Goal: Information Seeking & Learning: Learn about a topic

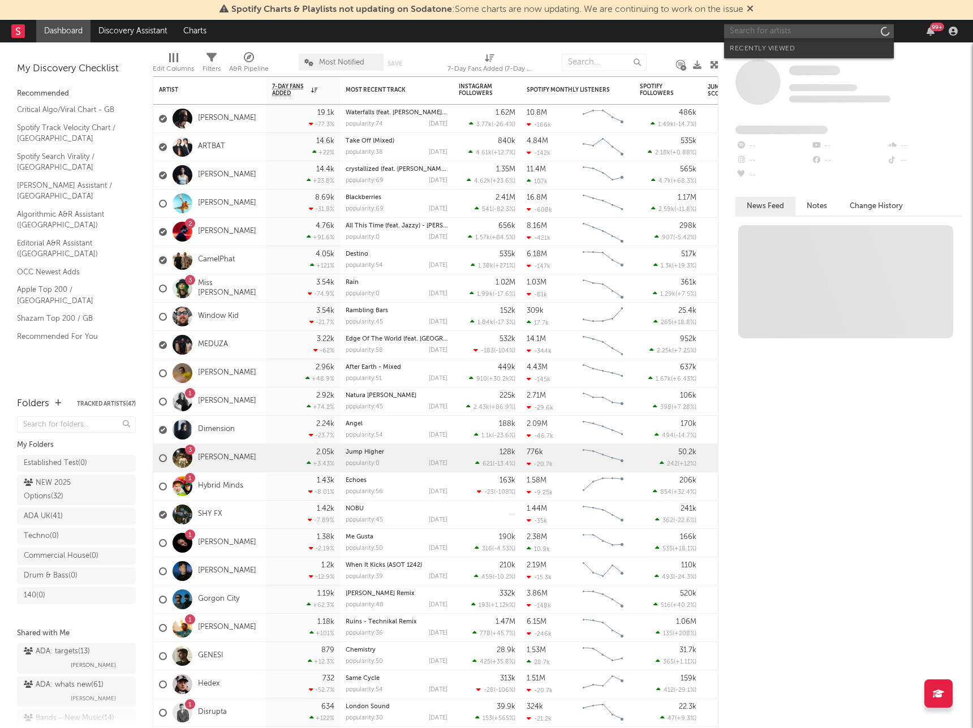
click at [759, 30] on input "text" at bounding box center [809, 31] width 170 height 14
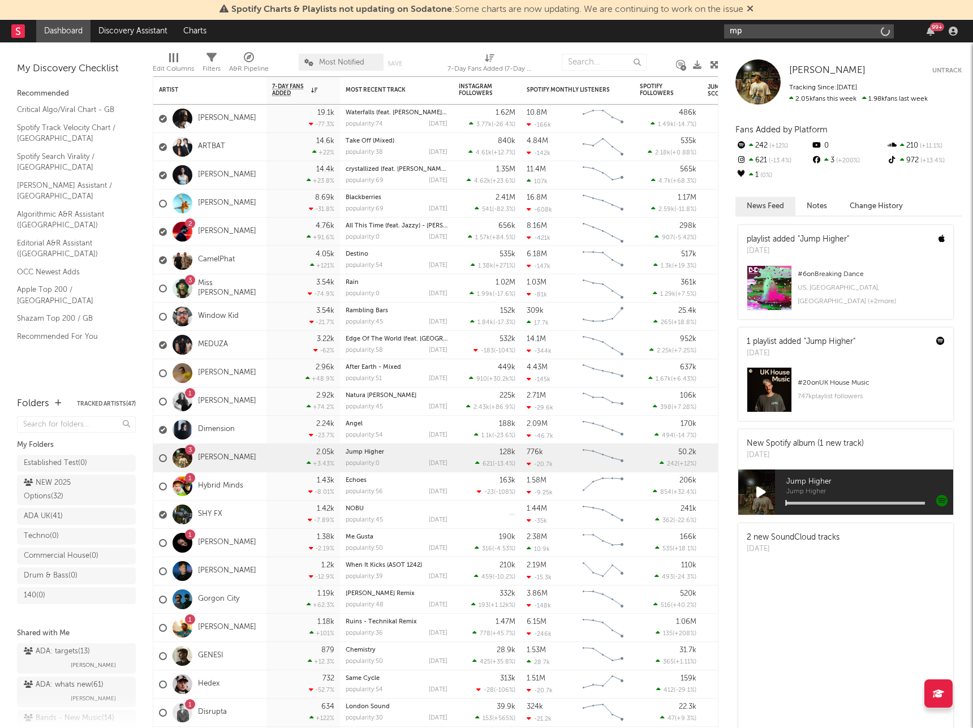
type input "mph"
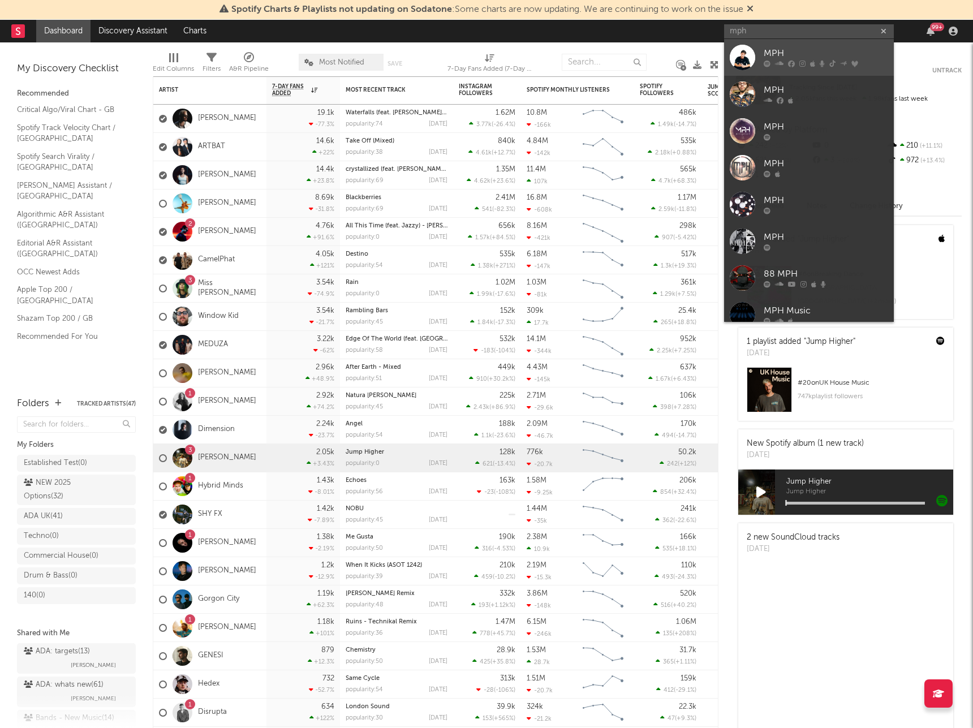
click at [782, 60] on div "MPH" at bounding box center [826, 54] width 124 height 14
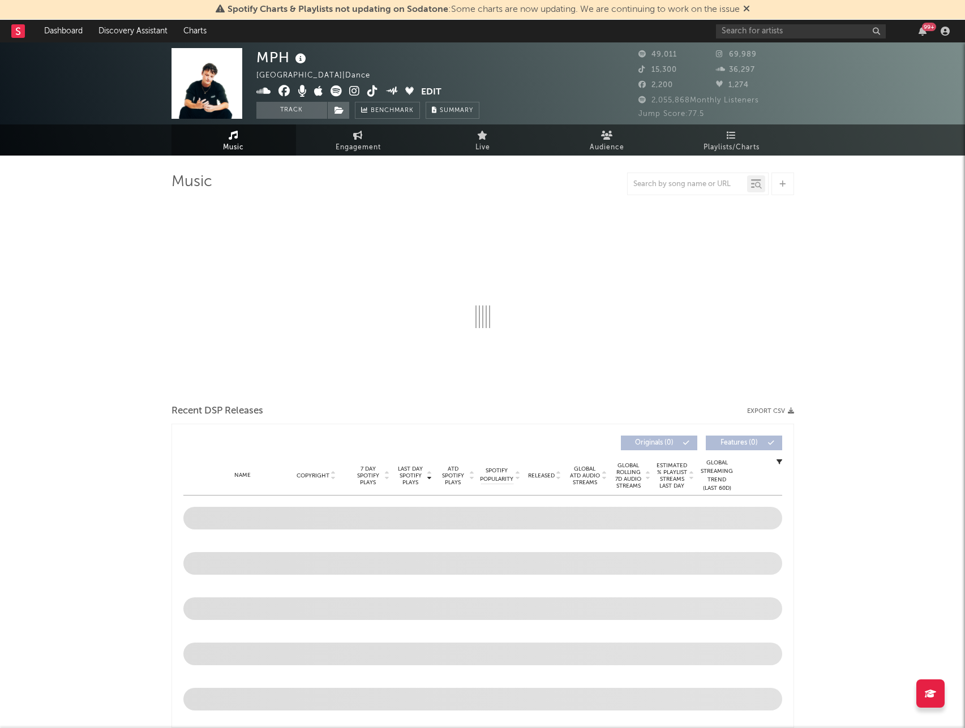
select select "6m"
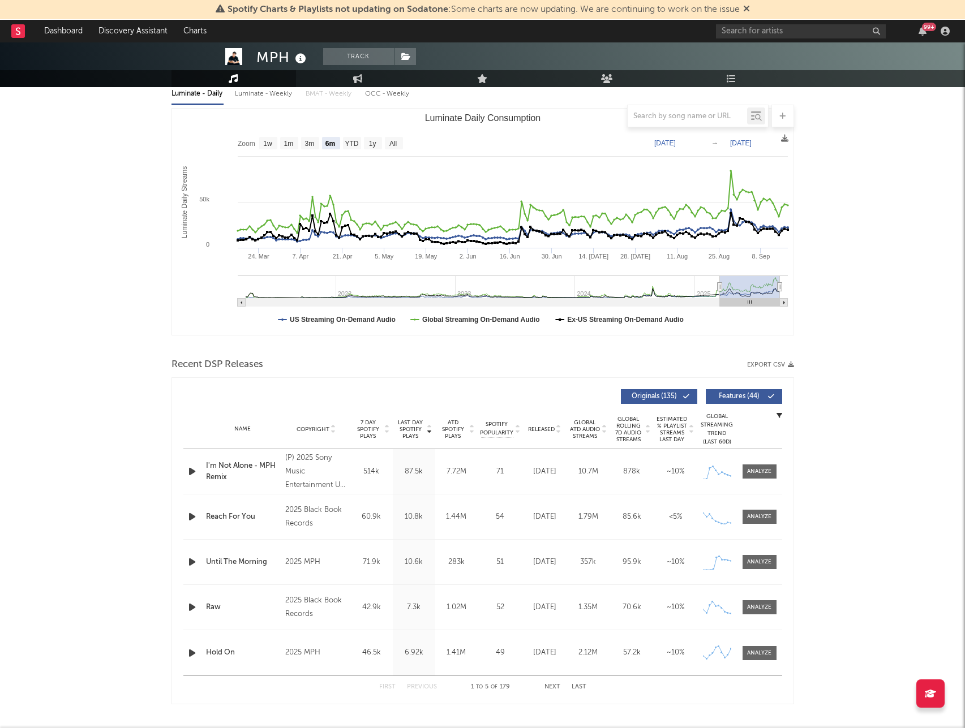
scroll to position [137, 0]
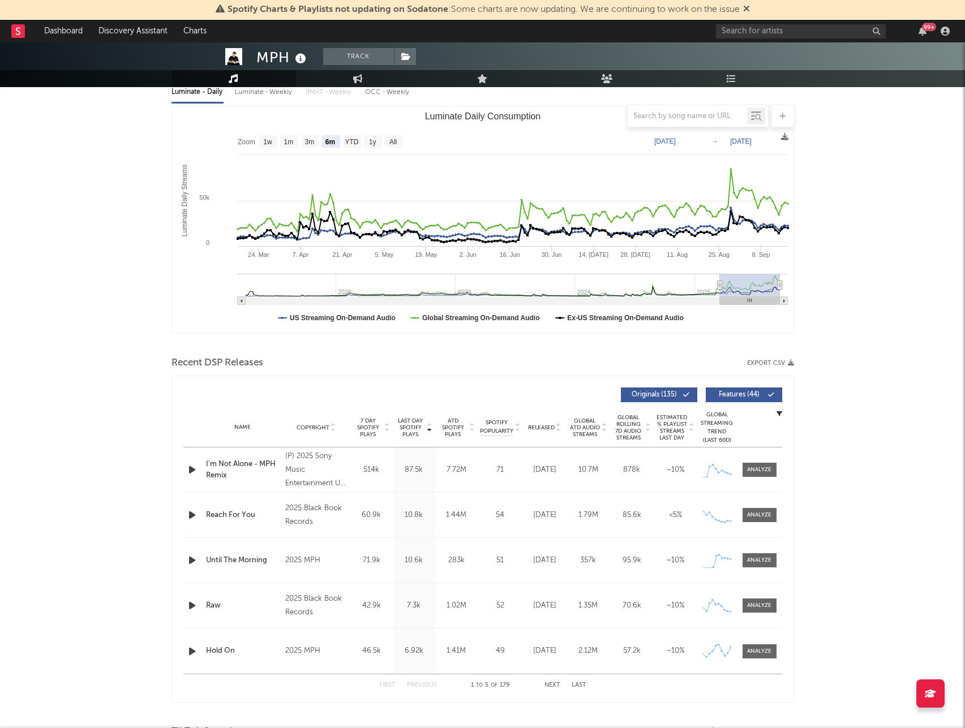
type input "[DATE]"
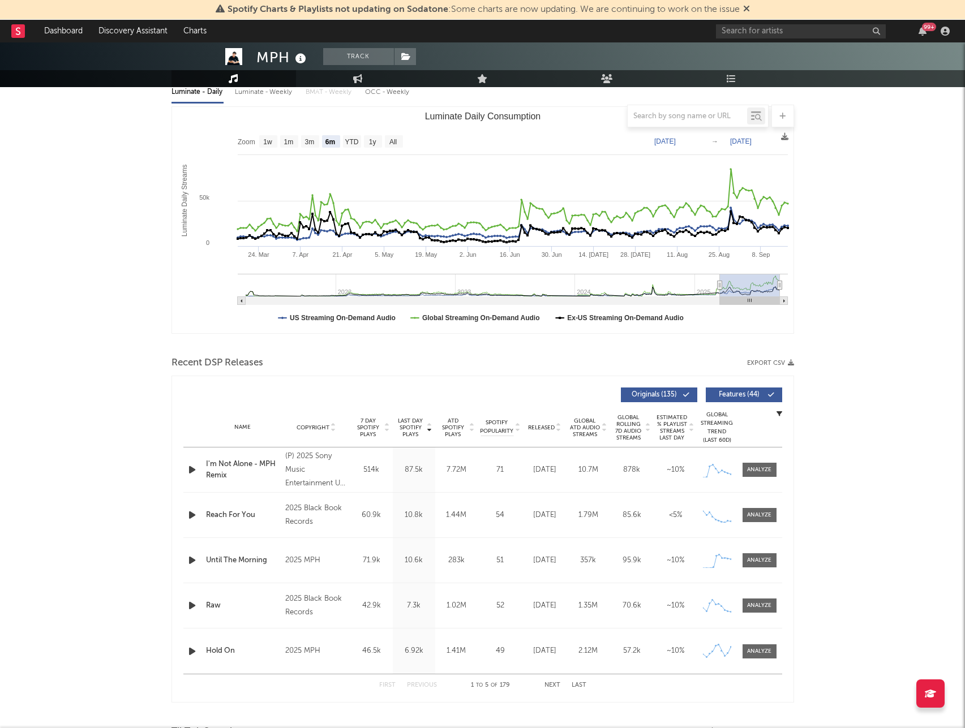
type input "[DATE]"
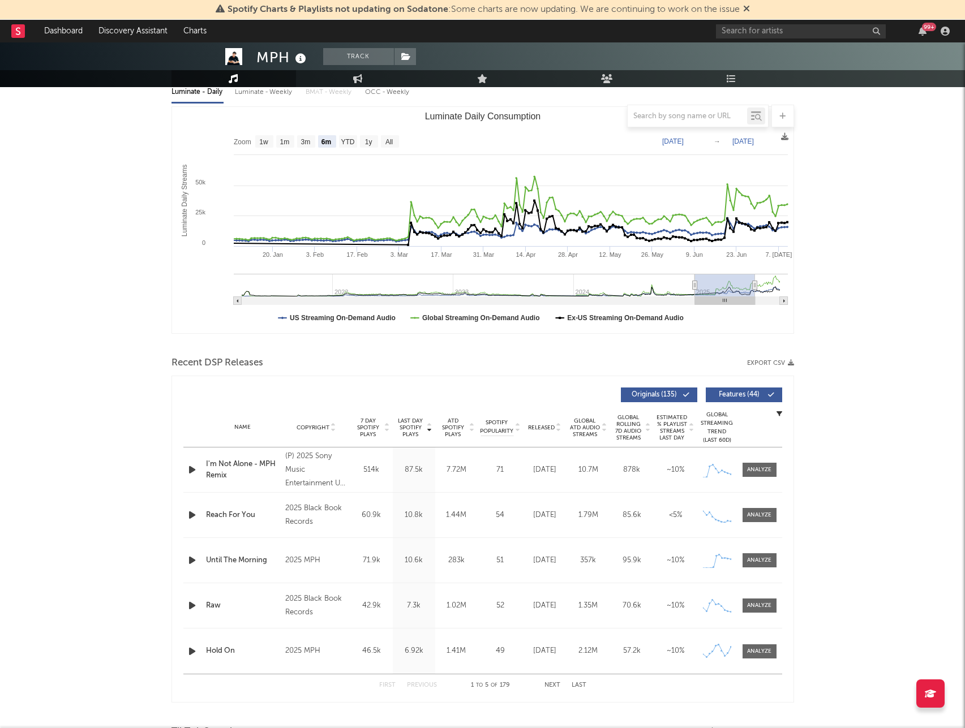
type input "[DATE]"
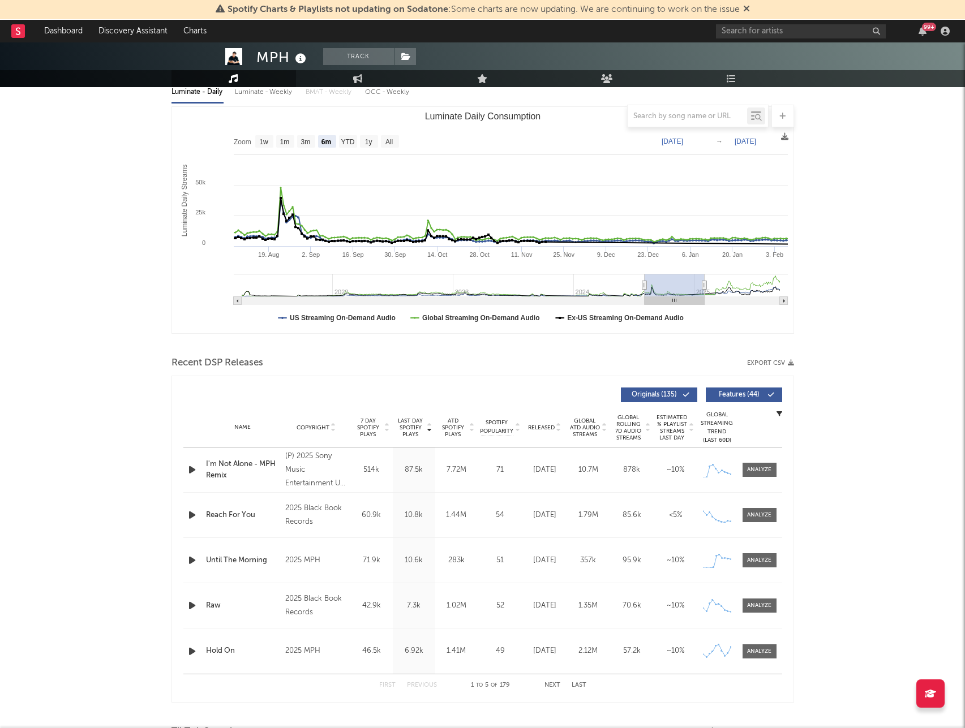
type input "[DATE]"
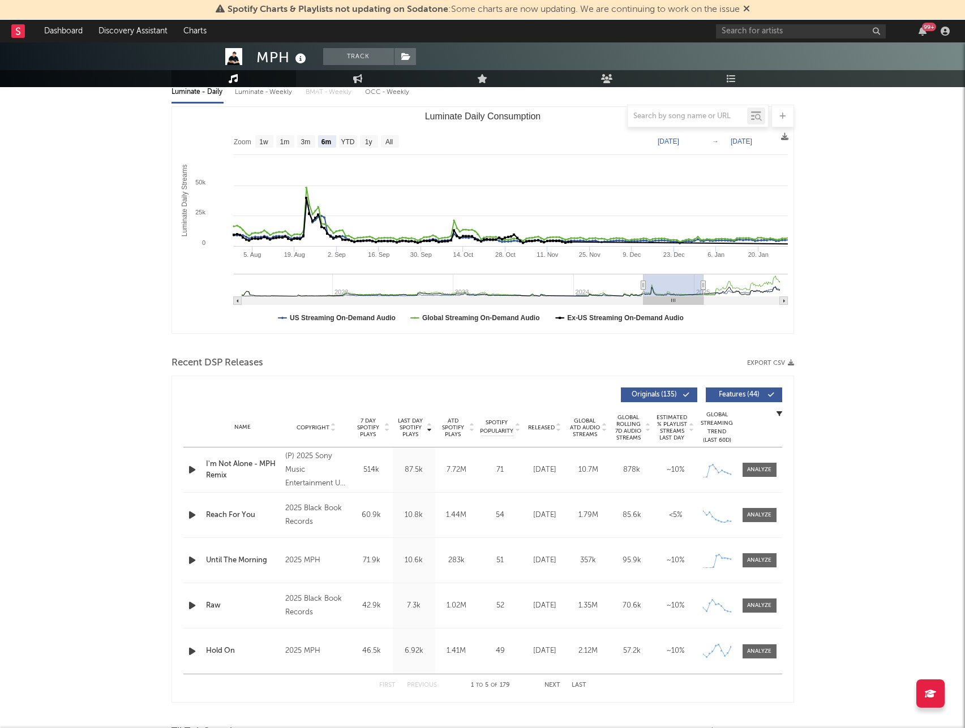
type input "[DATE]"
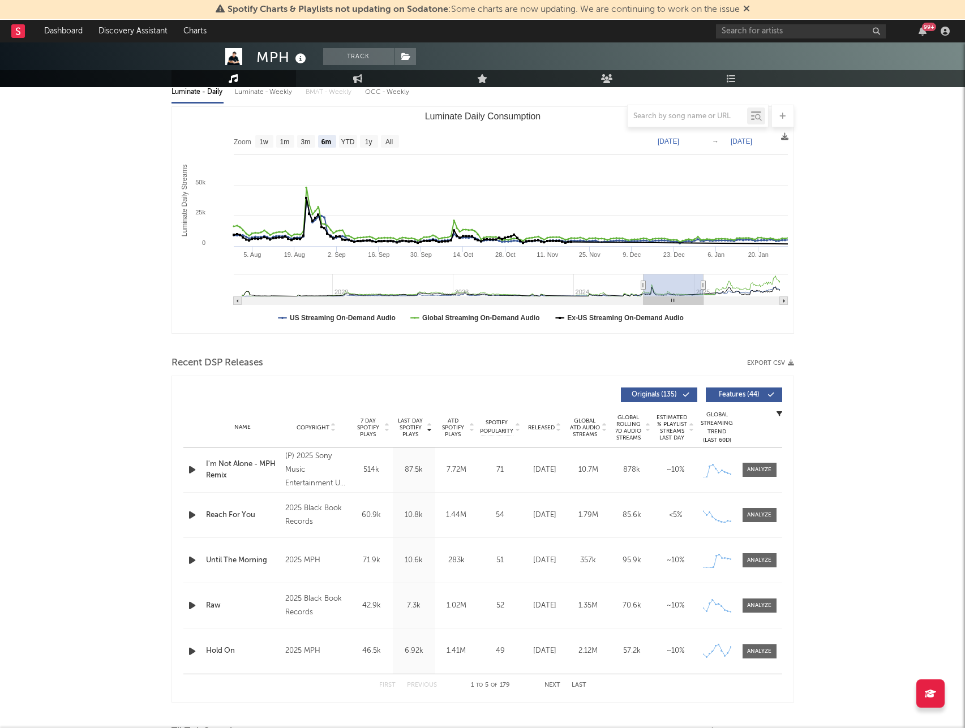
type input "[DATE]"
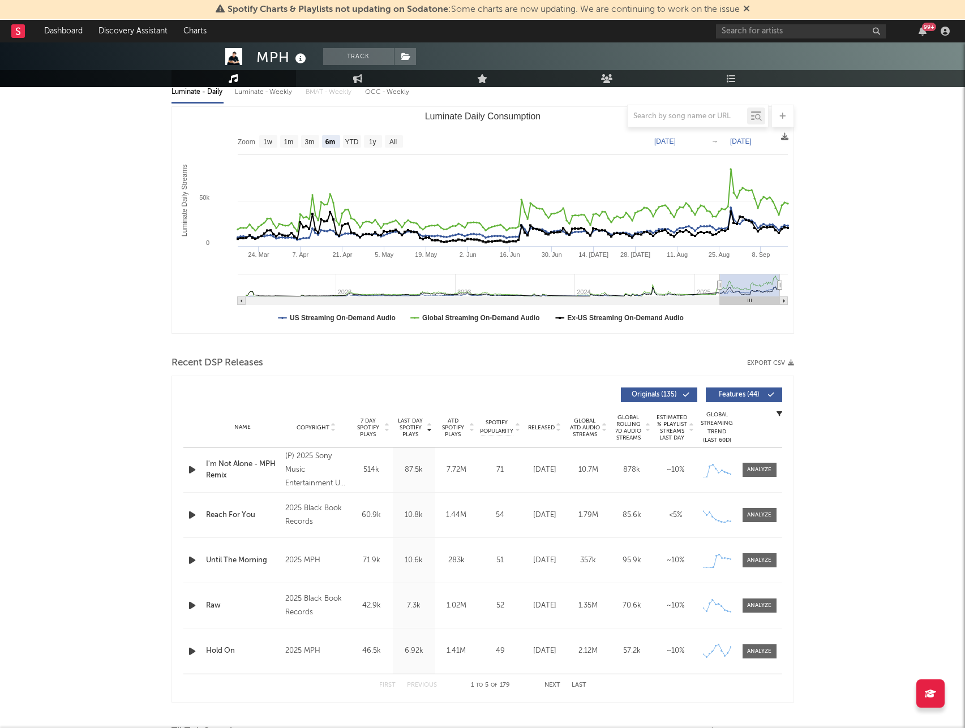
drag, startPoint x: 725, startPoint y: 285, endPoint x: 798, endPoint y: 282, distance: 73.6
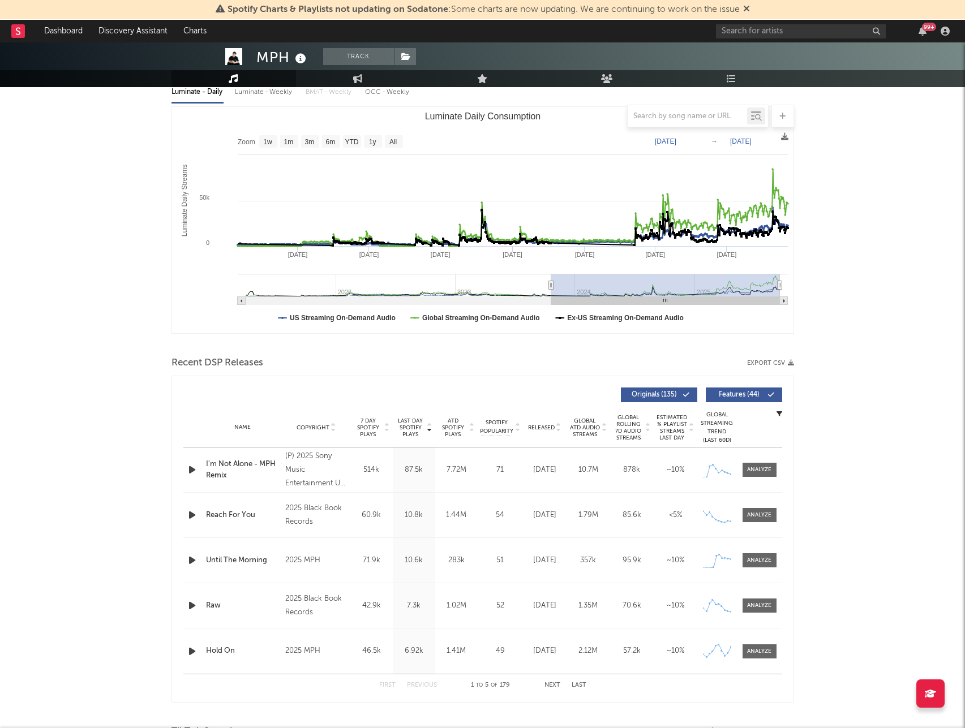
drag, startPoint x: 717, startPoint y: 285, endPoint x: 551, endPoint y: 292, distance: 166.5
click at [551, 292] on g "Luminate Daily Consumption" at bounding box center [513, 289] width 550 height 31
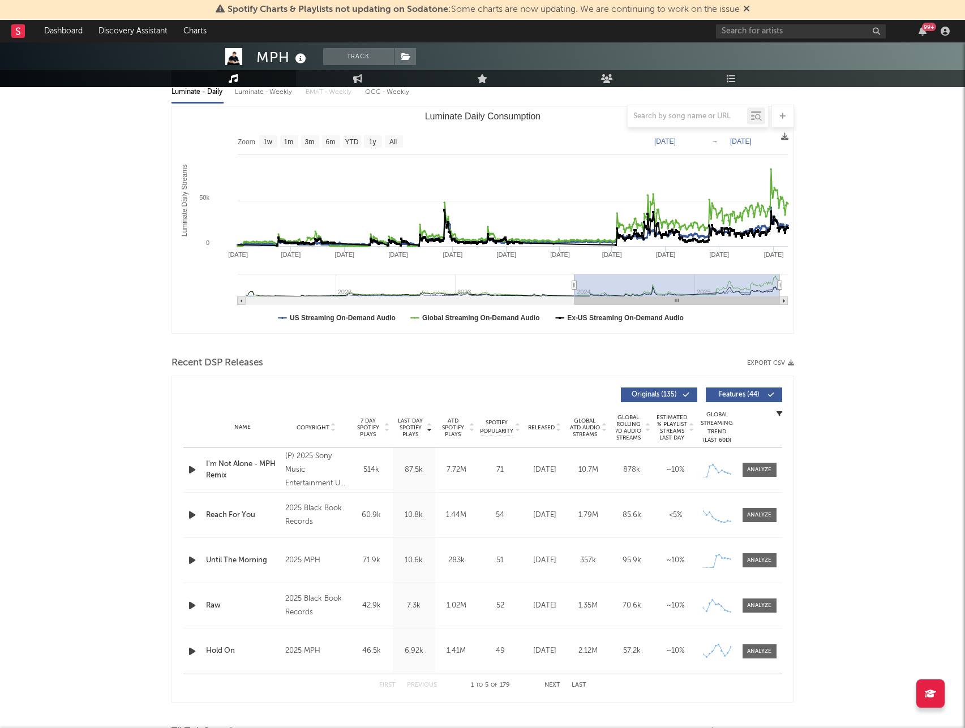
type input "[DATE]"
drag, startPoint x: 553, startPoint y: 288, endPoint x: 574, endPoint y: 289, distance: 20.9
click at [574, 289] on icon "Luminate Daily Consumption" at bounding box center [573, 285] width 5 height 8
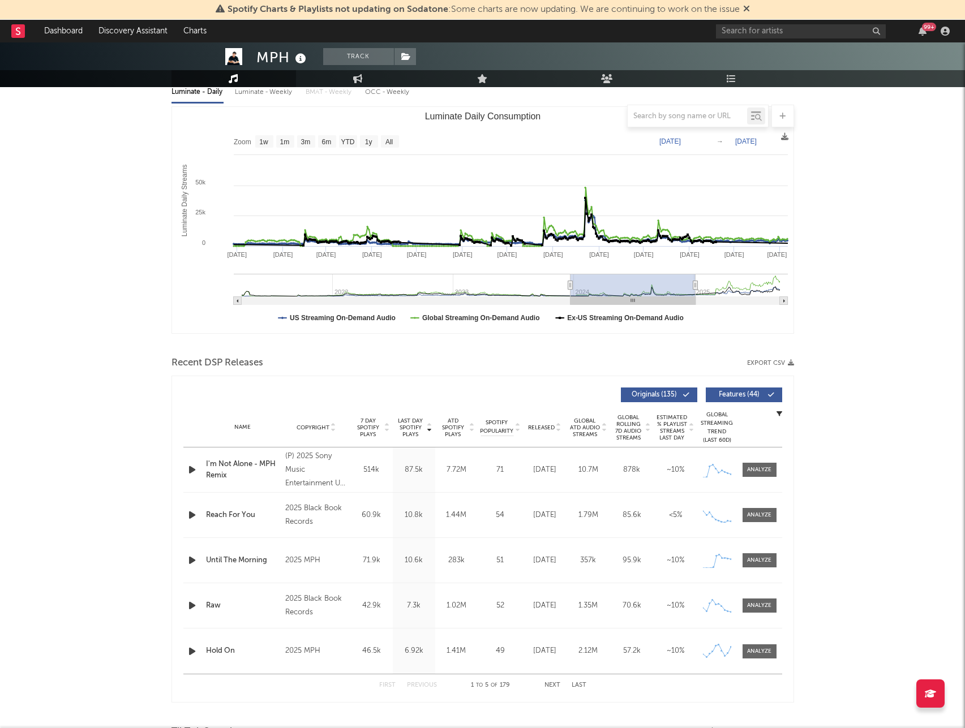
type input "[DATE]"
drag, startPoint x: 777, startPoint y: 286, endPoint x: 693, endPoint y: 294, distance: 84.6
click at [693, 294] on g "Luminate Daily Consumption" at bounding box center [511, 289] width 554 height 31
type input "[DATE]"
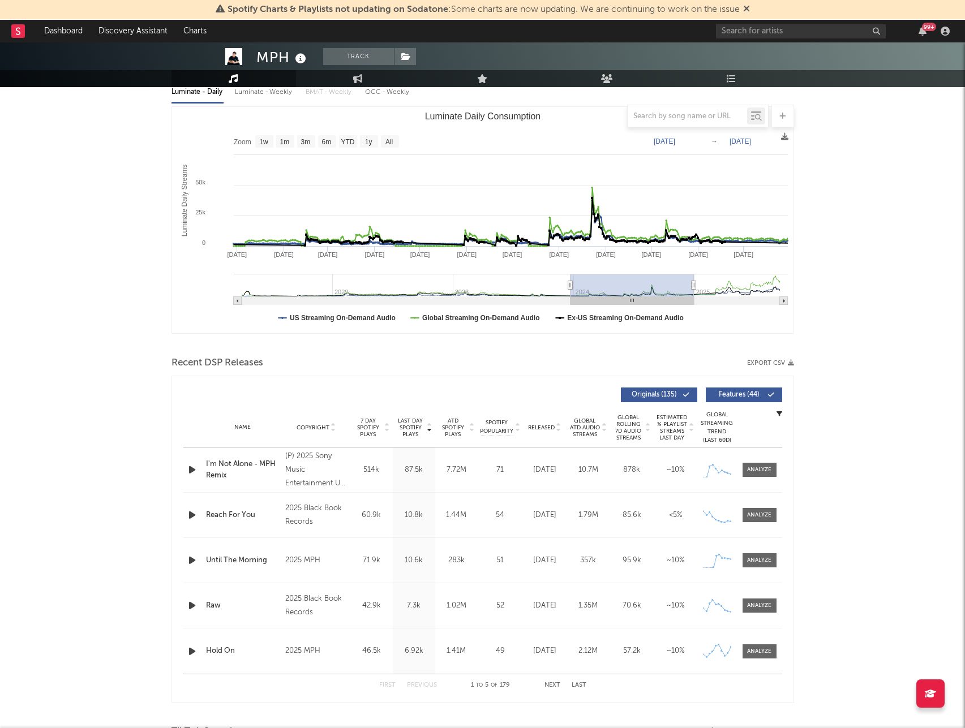
type input "[DATE]"
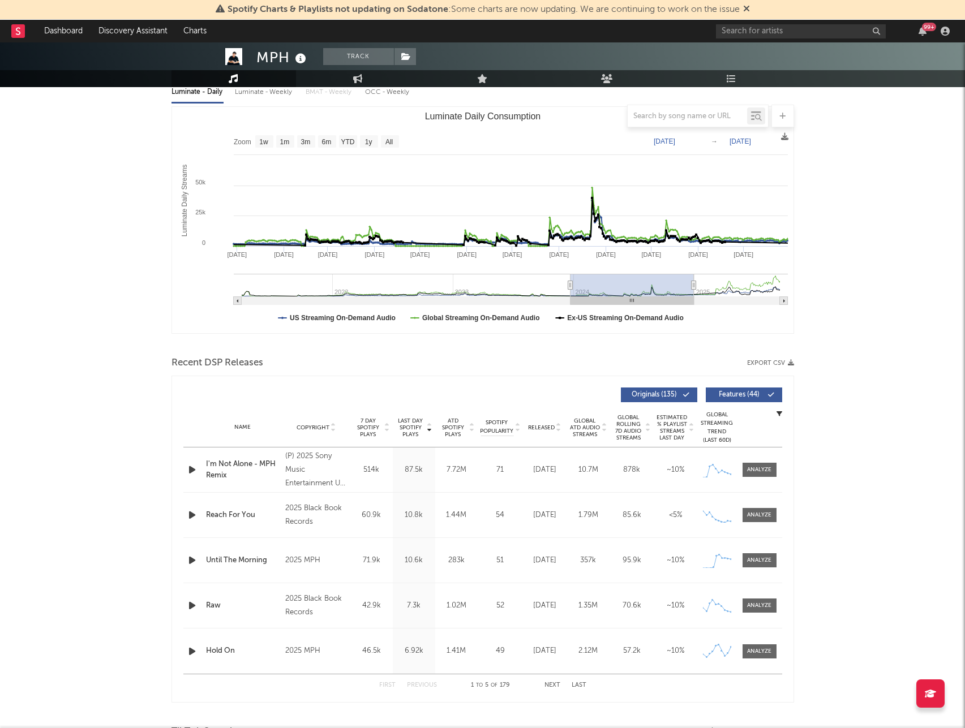
type input "[DATE]"
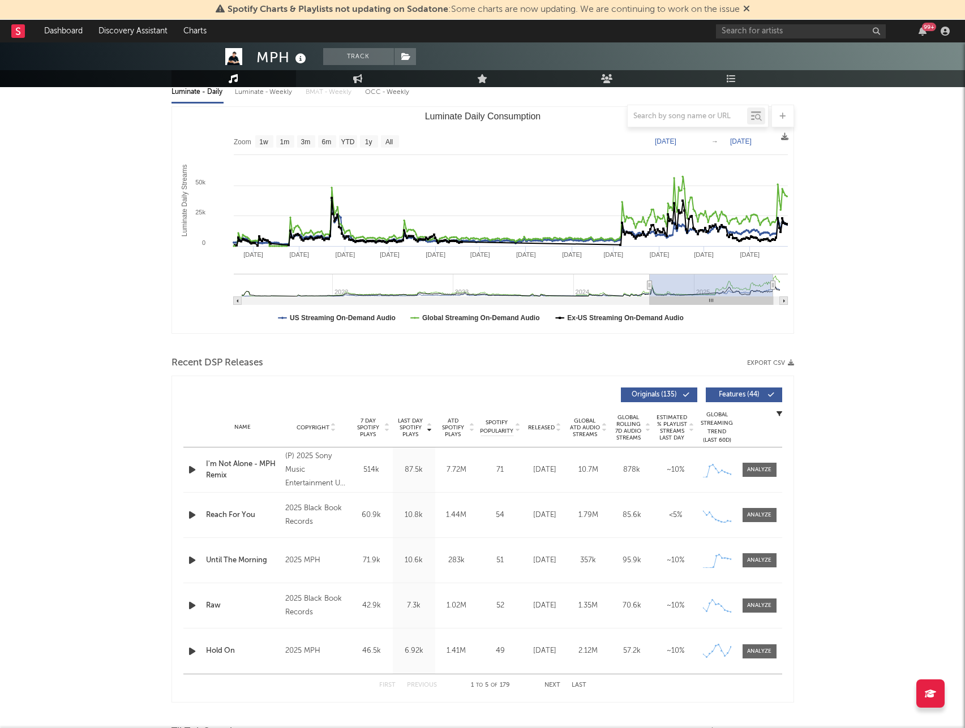
type input "[DATE]"
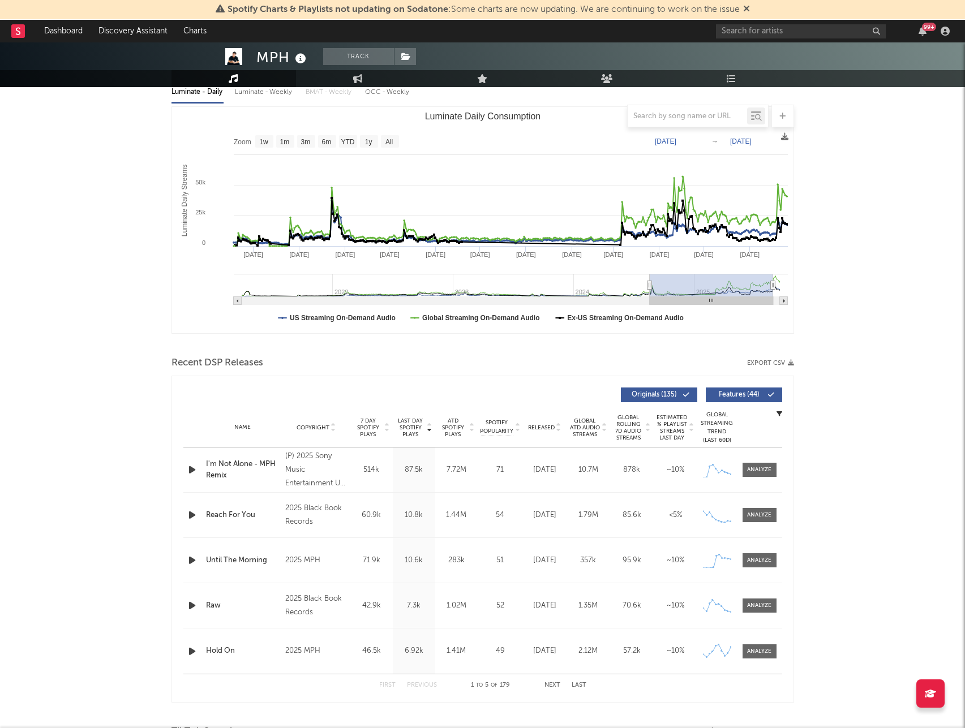
type input "[DATE]"
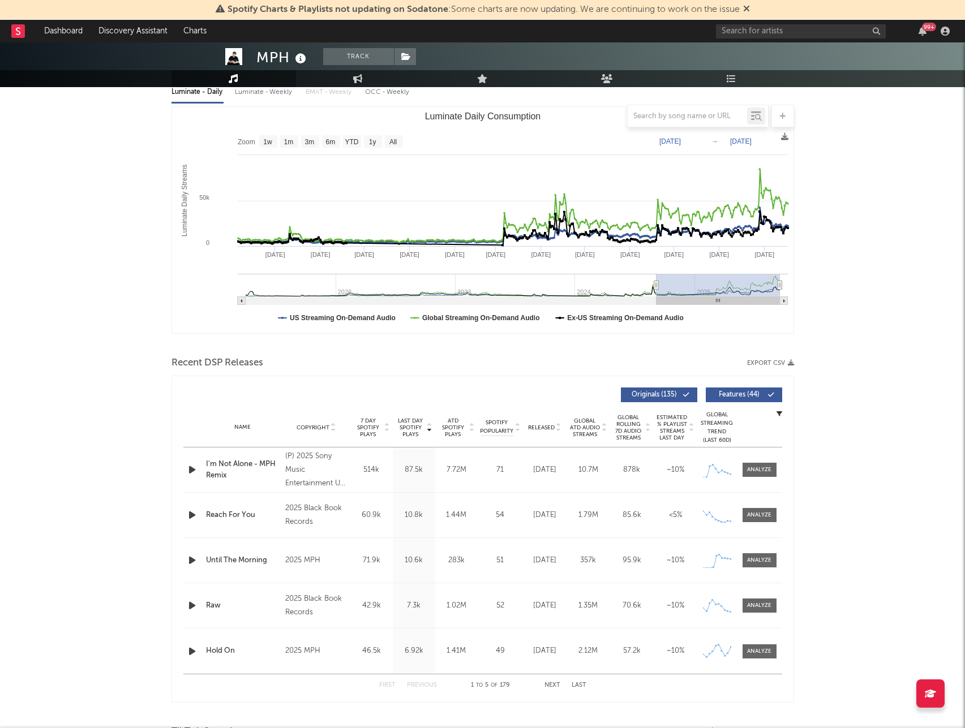
drag, startPoint x: 668, startPoint y: 294, endPoint x: 783, endPoint y: 303, distance: 115.2
click at [783, 303] on icon "Created with Highcharts 10.3.3 Luminate Daily Streams Luminate Daily Consumptio…" at bounding box center [482, 220] width 621 height 226
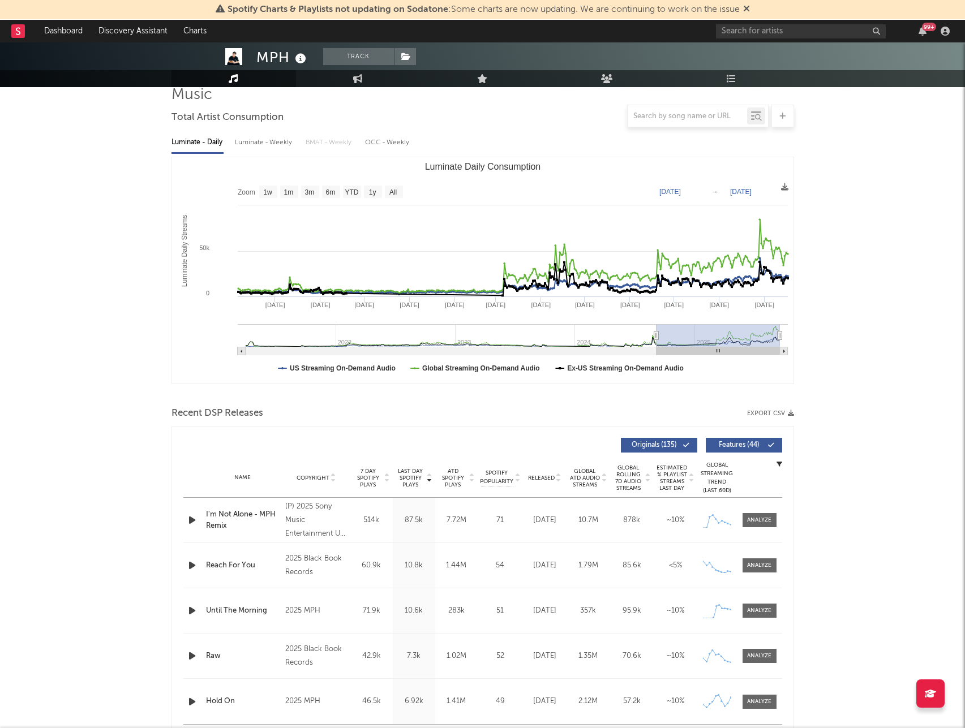
scroll to position [87, 0]
click at [394, 143] on div "OCC - Weekly" at bounding box center [387, 143] width 45 height 19
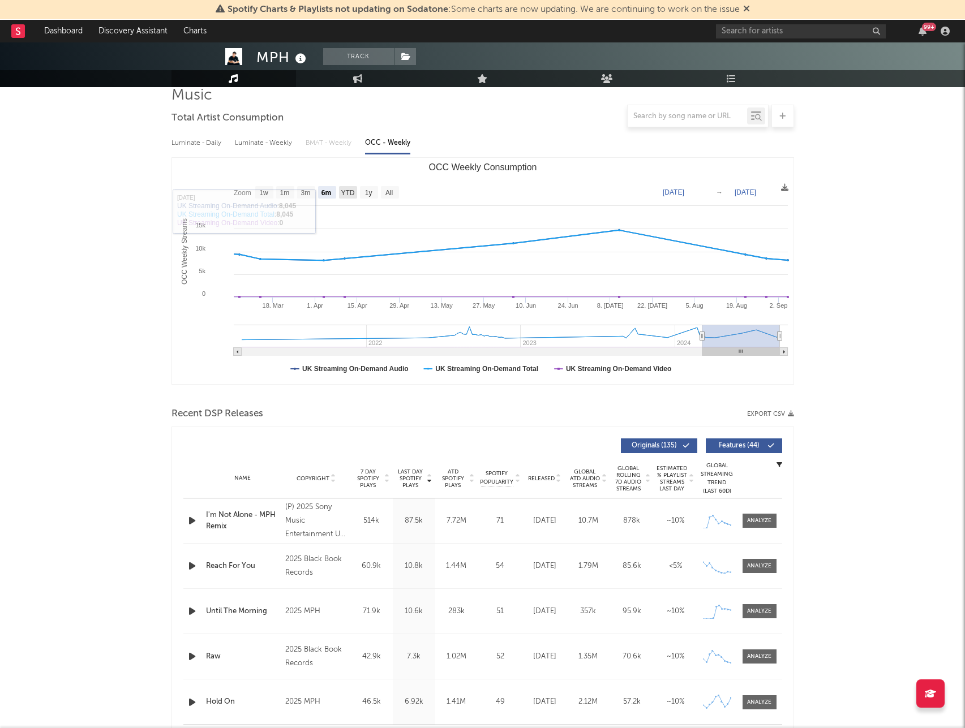
click at [345, 191] on text "YTD" at bounding box center [348, 193] width 14 height 8
select select "YTD"
type input "[DATE]"
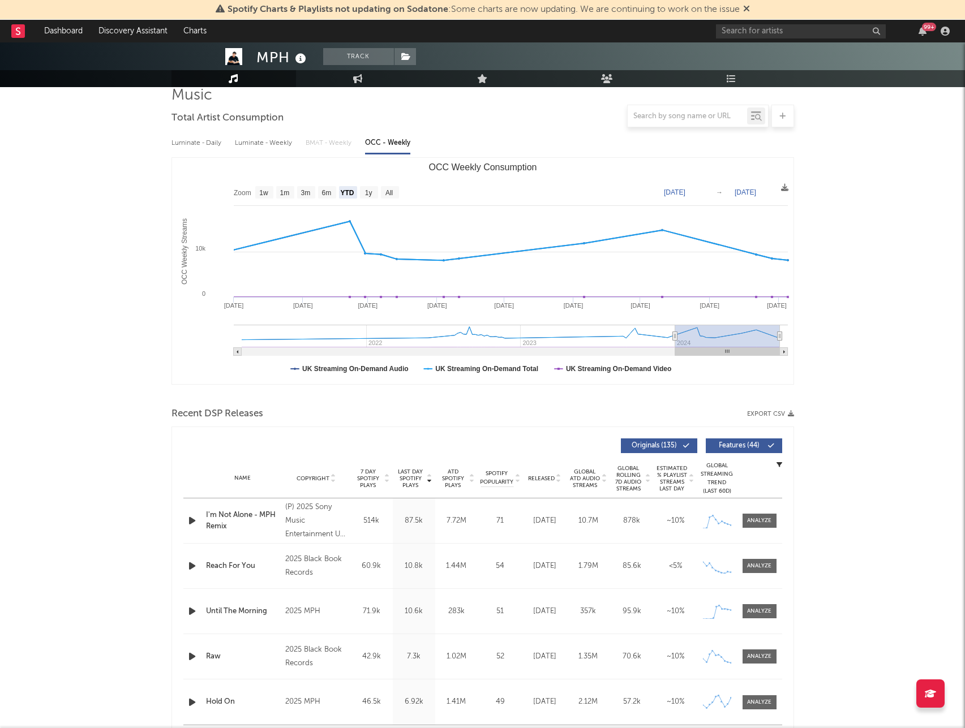
click at [265, 140] on div "Luminate - Weekly" at bounding box center [264, 143] width 59 height 19
select select "6m"
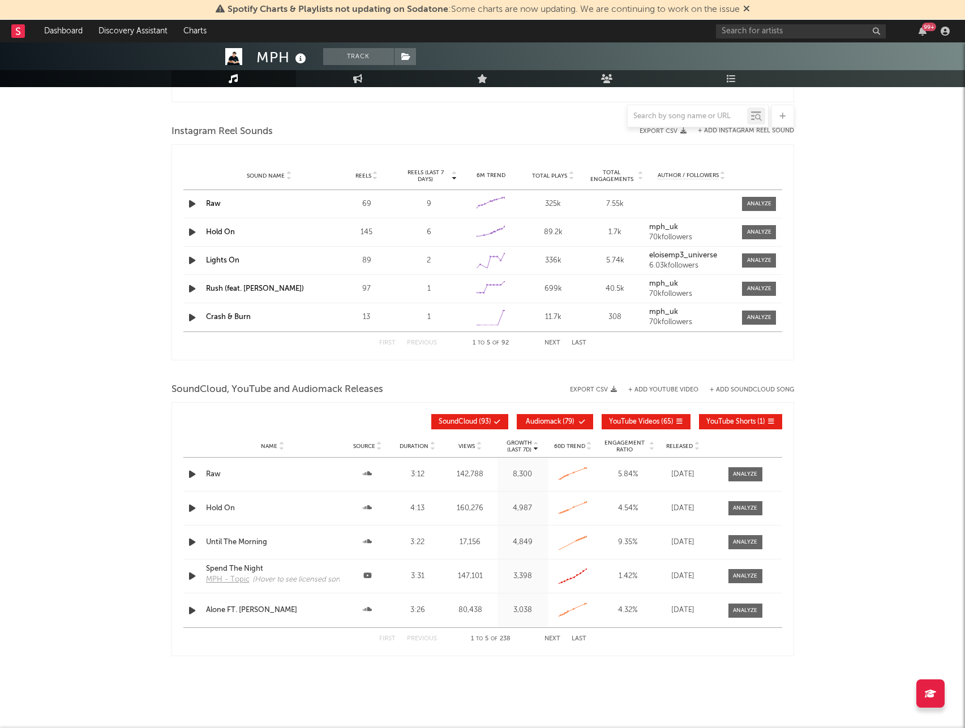
scroll to position [1010, 0]
click at [271, 579] on div "(Hover to see licensed songs)" at bounding box center [298, 580] width 93 height 11
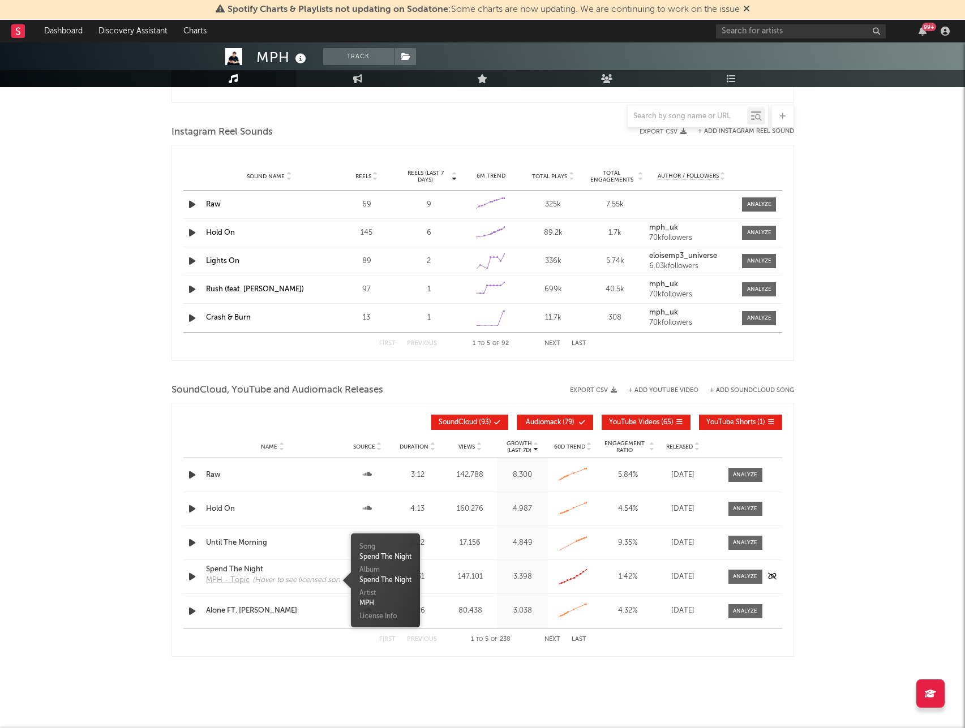
click at [271, 579] on div "(Hover to see licensed songs)" at bounding box center [298, 580] width 93 height 11
click at [376, 616] on div "License Info" at bounding box center [385, 617] width 52 height 10
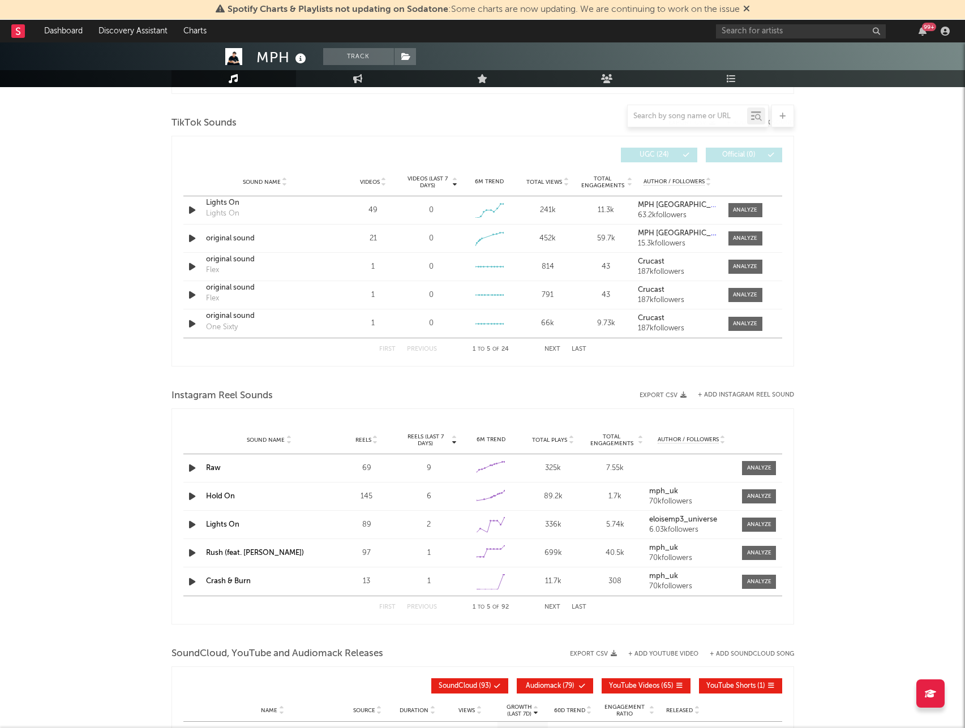
scroll to position [744, 0]
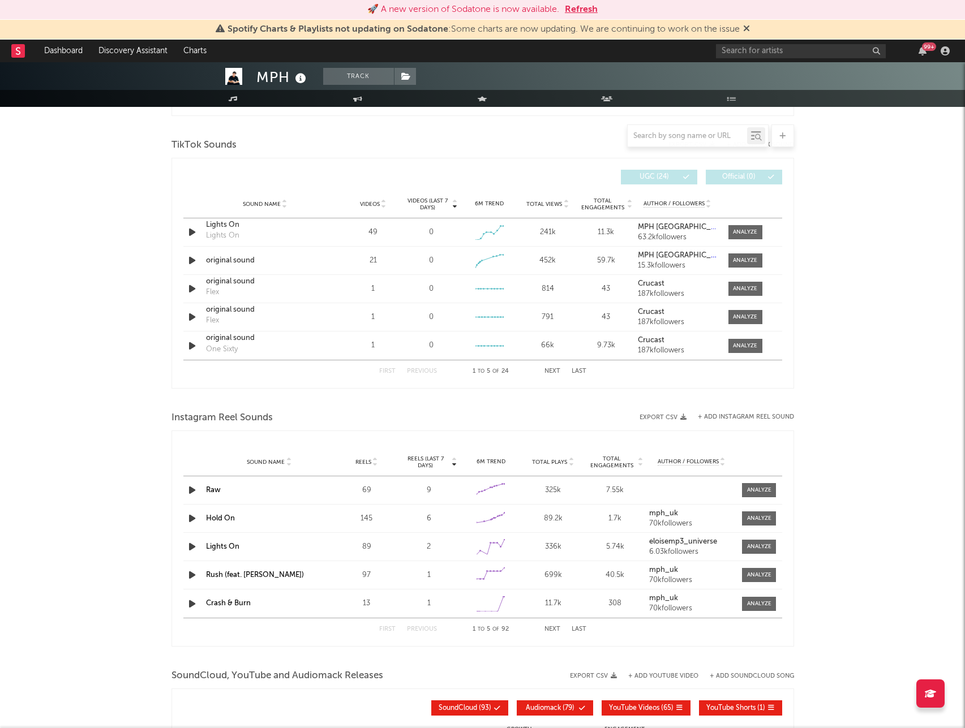
click at [860, 253] on div "MPH Track [GEOGRAPHIC_DATA] | Dance Edit Track Benchmark Summary 49,011 69,989 …" at bounding box center [482, 172] width 965 height 1709
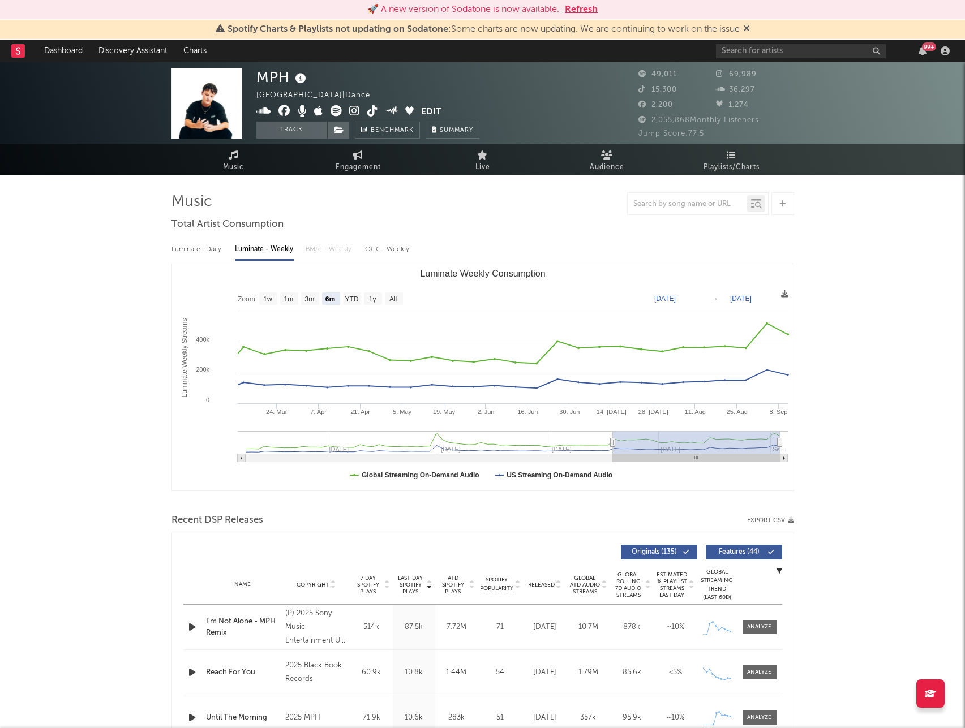
click at [202, 251] on div "Luminate - Daily" at bounding box center [197, 249] width 52 height 19
select select "6m"
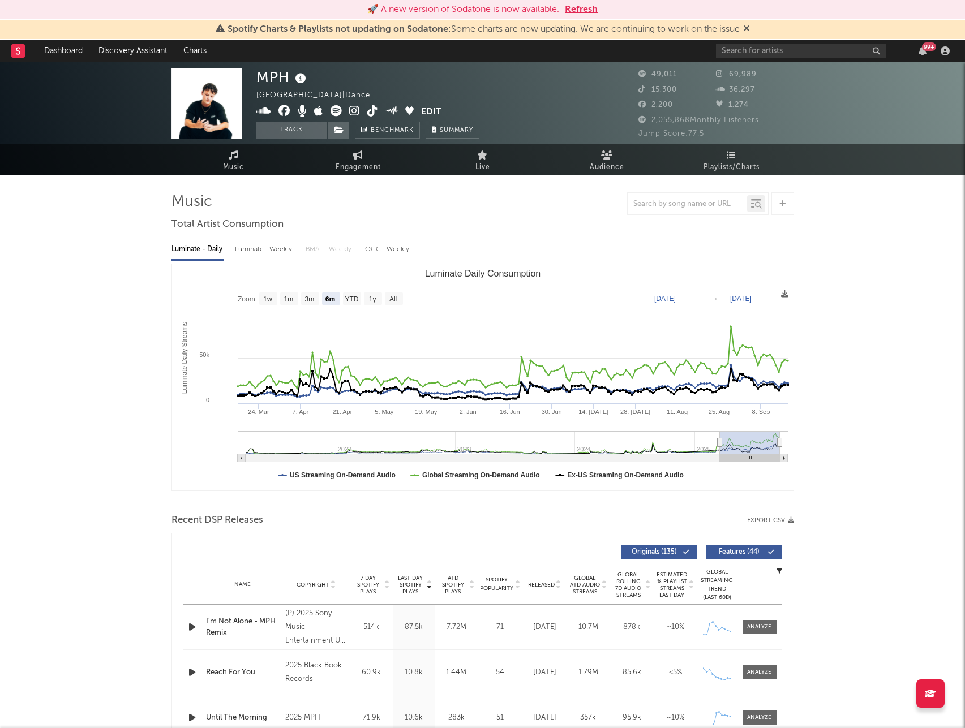
type input "[DATE]"
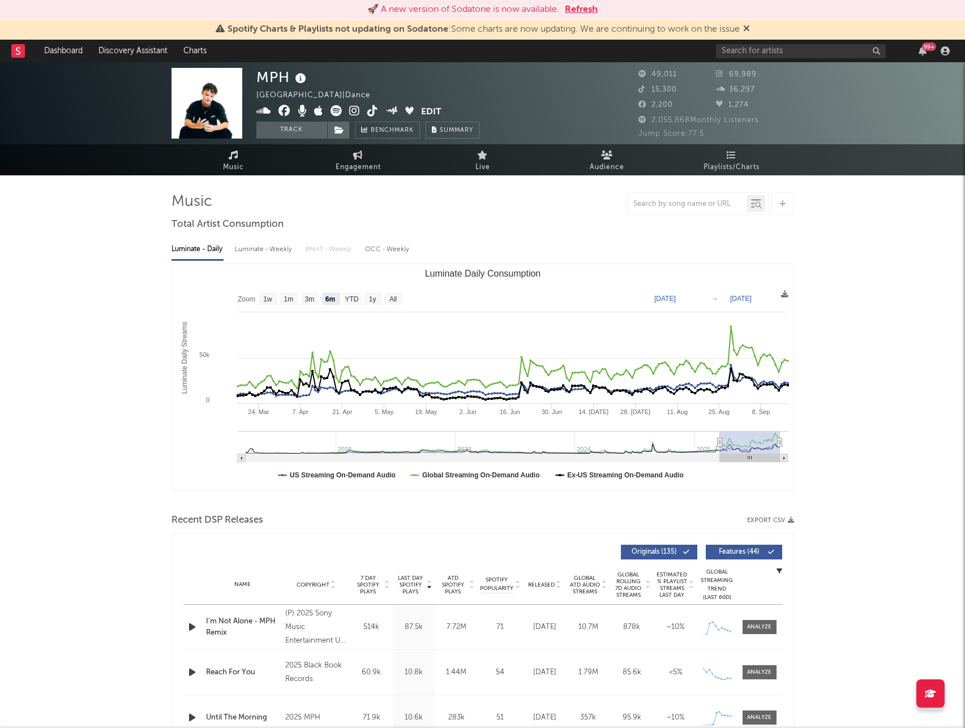
type input "[DATE]"
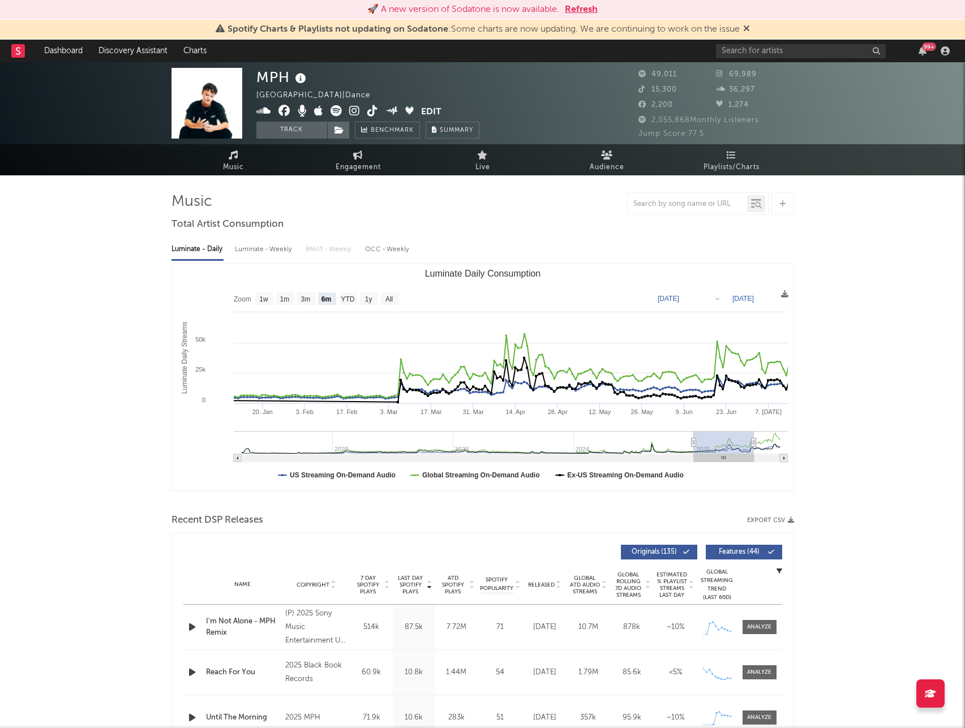
type input "[DATE]"
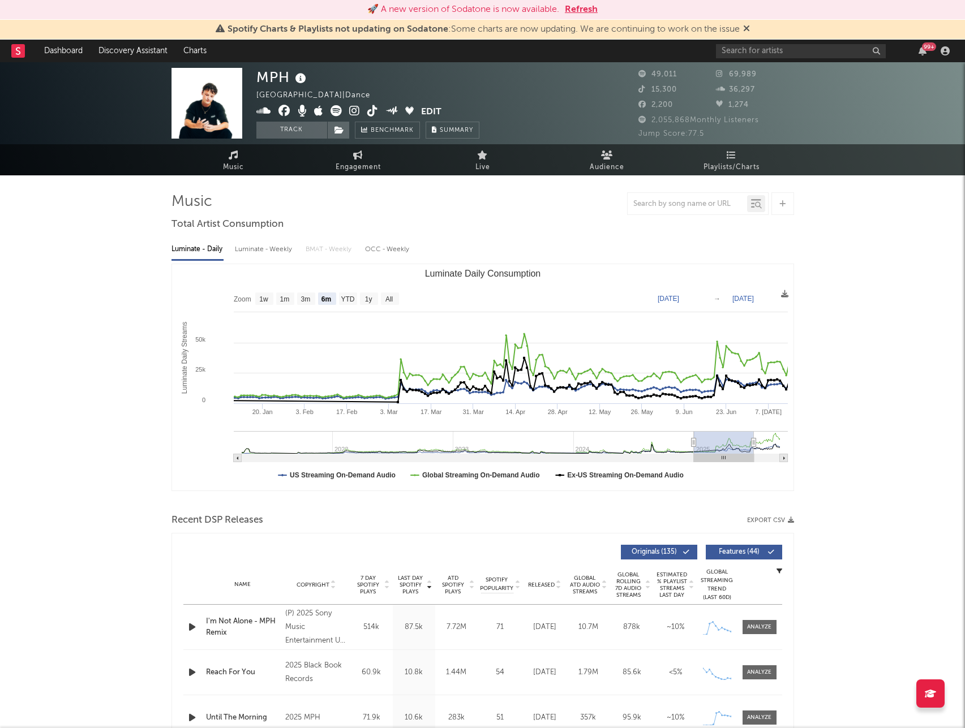
type input "[DATE]"
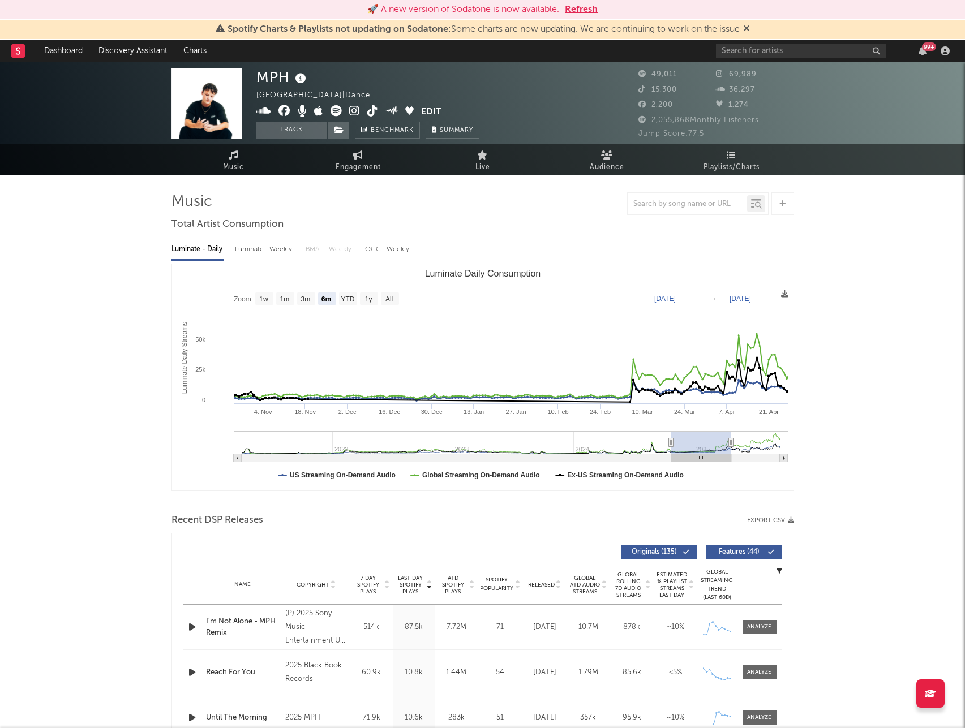
type input "[DATE]"
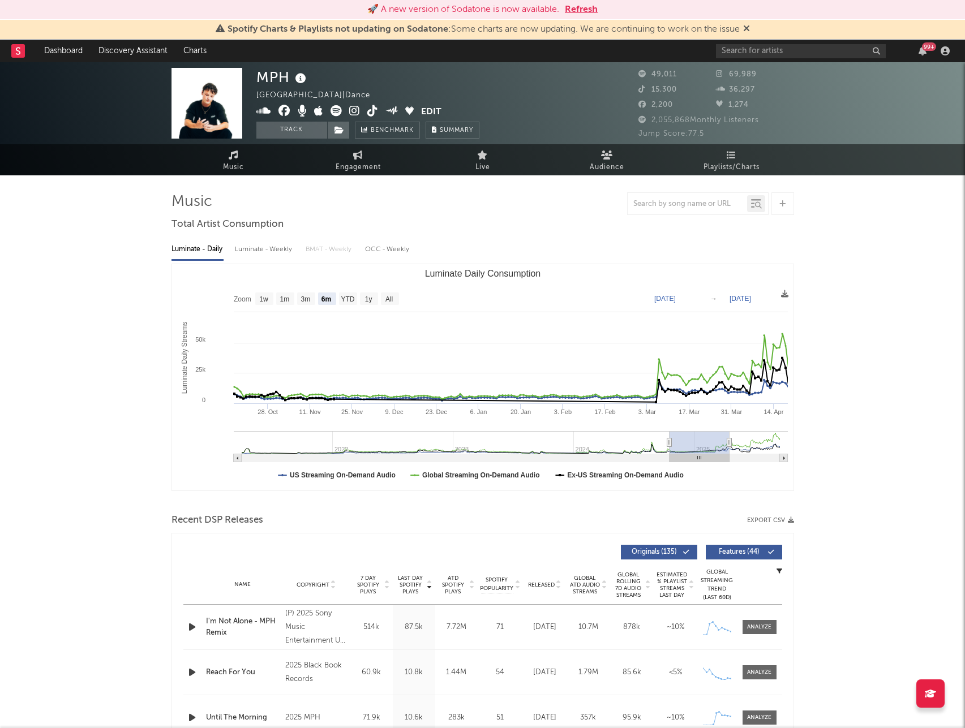
type input "[DATE]"
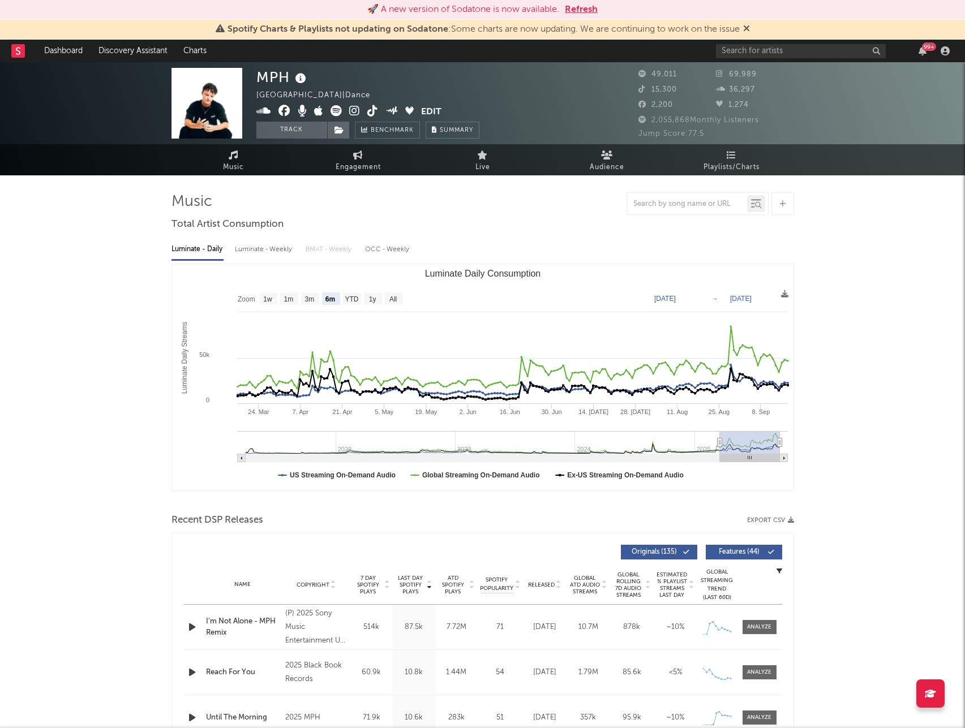
drag, startPoint x: 724, startPoint y: 443, endPoint x: 755, endPoint y: 435, distance: 31.6
click at [758, 434] on rect "Luminate Daily Consumption" at bounding box center [750, 442] width 60 height 23
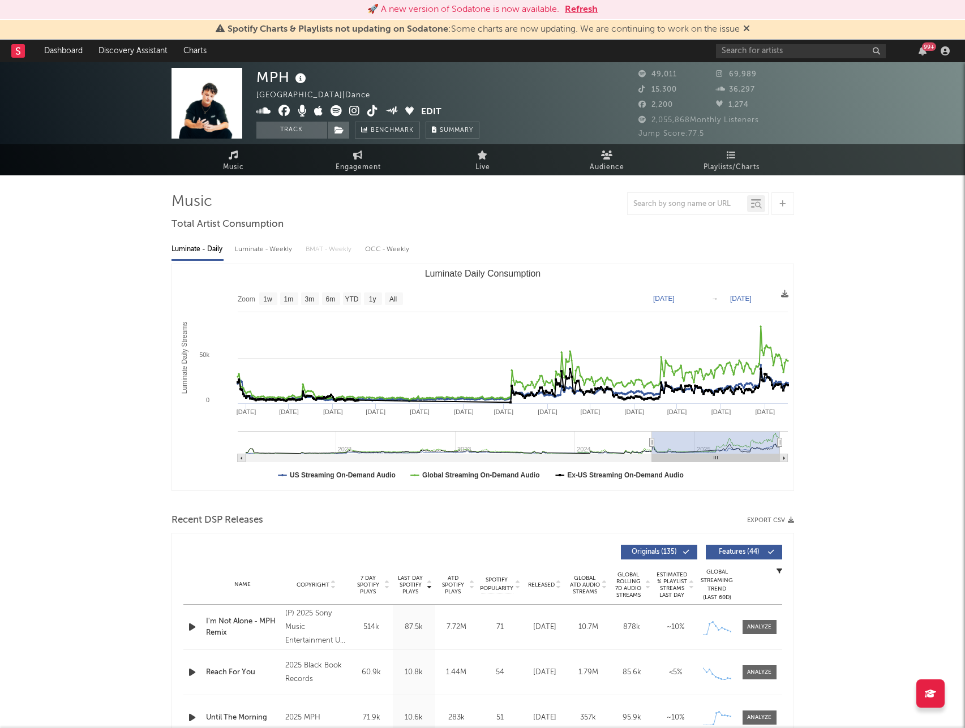
type input "[DATE]"
drag, startPoint x: 719, startPoint y: 441, endPoint x: 648, endPoint y: 446, distance: 70.9
click at [648, 446] on icon "Luminate Daily Consumption" at bounding box center [648, 442] width 5 height 8
